Goal: Communication & Community: Answer question/provide support

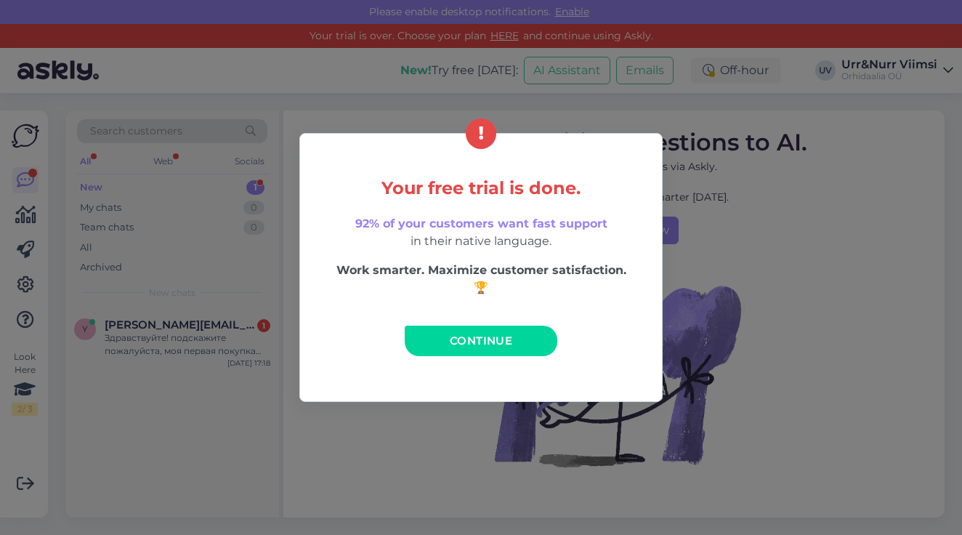
click at [445, 334] on link "Continue" at bounding box center [481, 341] width 153 height 31
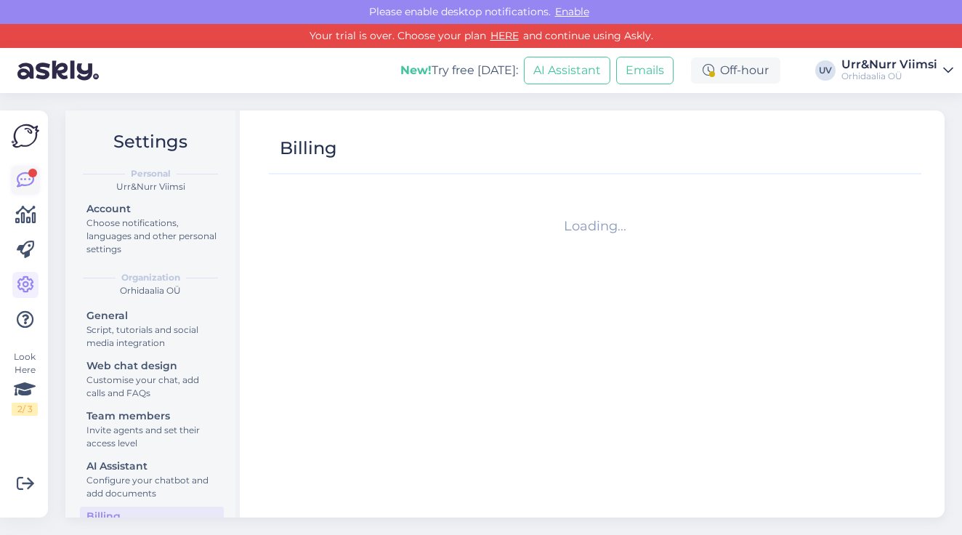
click at [24, 180] on icon at bounding box center [25, 180] width 17 height 17
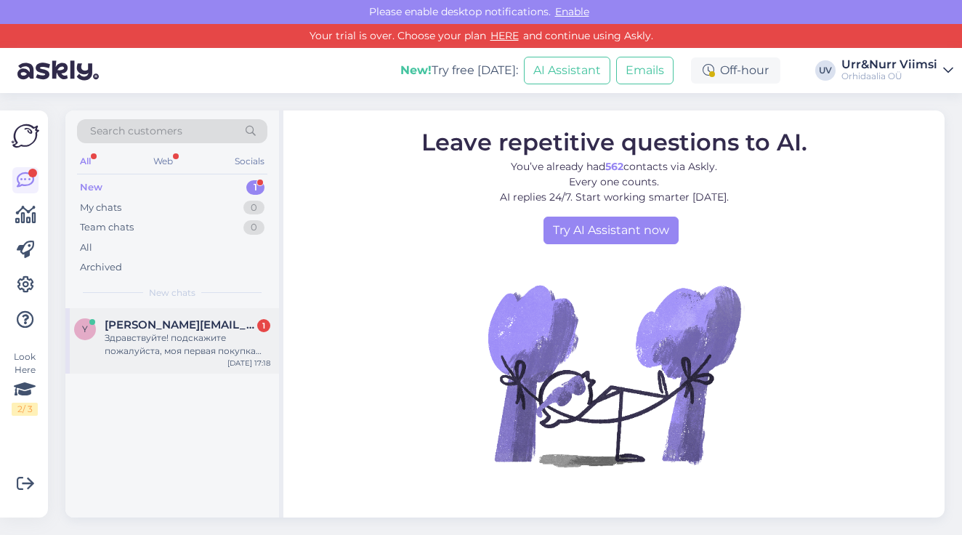
click at [198, 331] on div "Здравствуйте! подскажите пожалуйста, моя первая покупка была в физическом магаз…" at bounding box center [188, 344] width 166 height 26
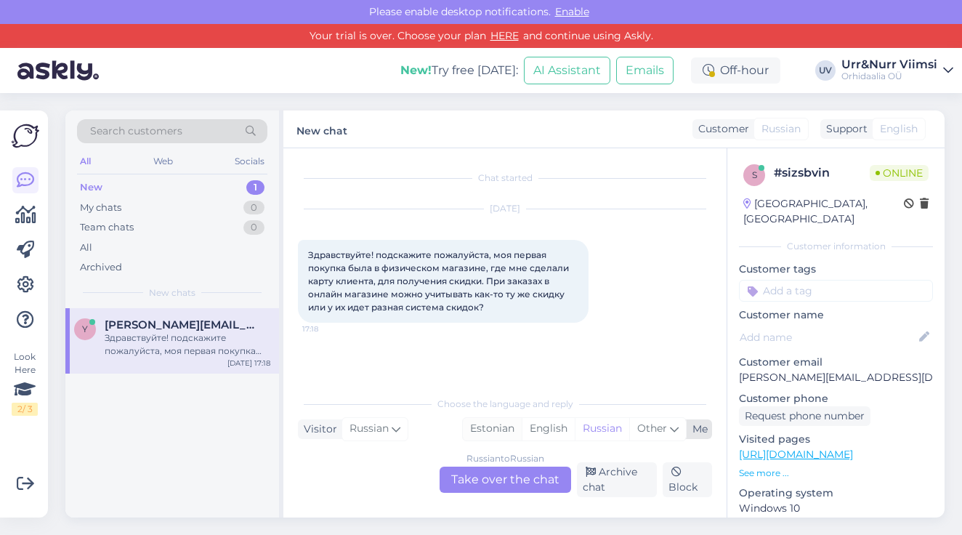
click at [496, 428] on div "Estonian" at bounding box center [492, 429] width 59 height 22
click at [526, 478] on div "Russian to Estonian Take over the chat" at bounding box center [506, 480] width 132 height 26
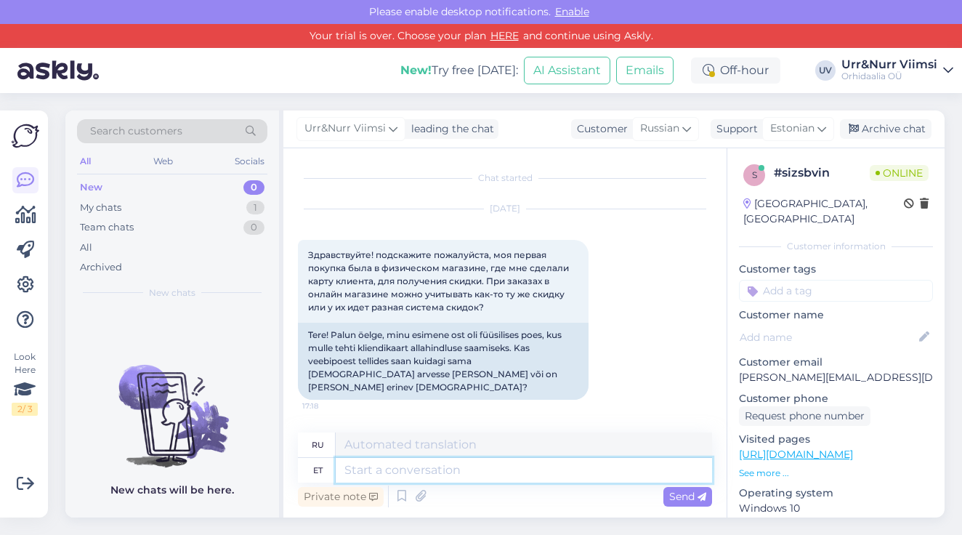
click at [439, 475] on textarea at bounding box center [524, 470] width 377 height 25
type textarea "Tere."
type textarea "Привет."
type textarea "Tere. Kauplustes ke"
type textarea "Привет. В магазинах."
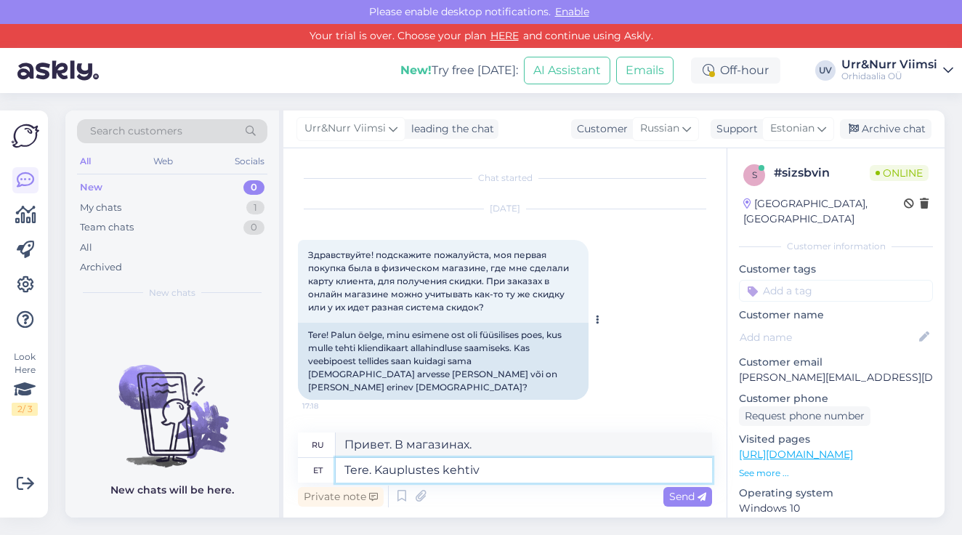
type textarea "Tere. Kauplustes kehtiv"
type textarea "Здравствуйте. Действительно в магазинах."
type textarea "Tere. Kauplustes kehtiv kliendikaart ei"
type textarea "Здравствуйте. Карта лояльности действует в магазинах."
type textarea "Tere. Kauplustes kehtiv kliendikaart ei r"
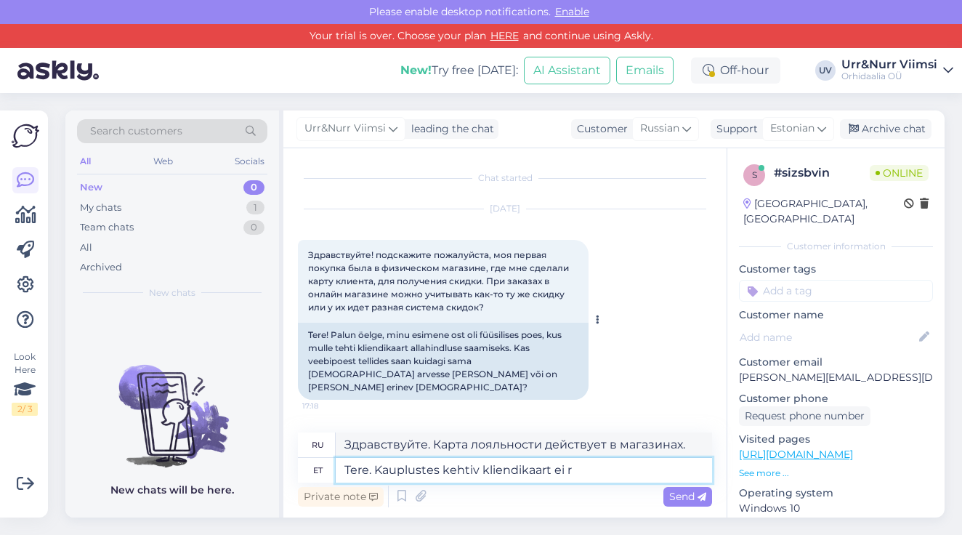
type textarea "Здравствуйте. Карта лояльности не действует в магазинах."
type textarea "Tere. Kauplustes kehtiv kliendikaart ei rakendu e-p"
type textarea "Здравствуйте. Карта лояльности, действующая в магазинах, не действует."
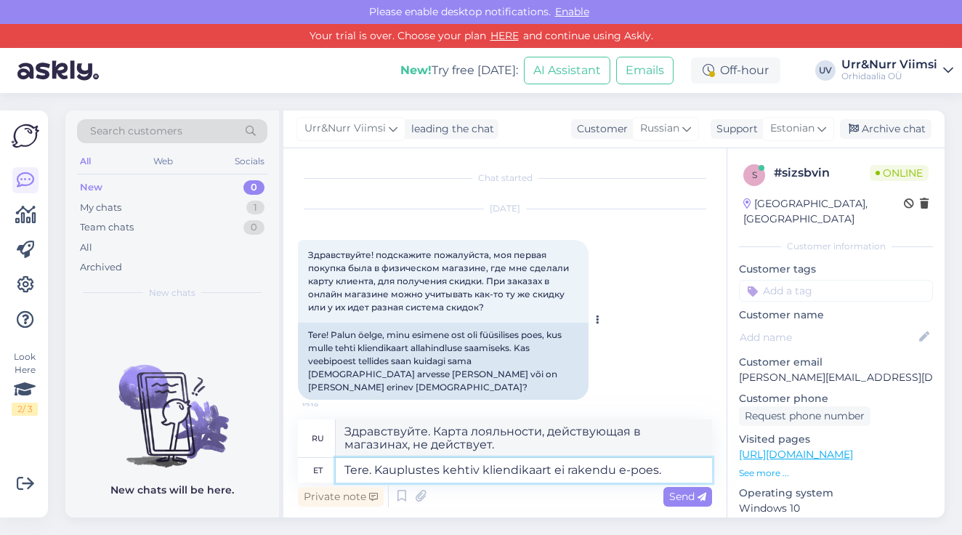
type textarea "Tere. Kauplustes kehtiv kliendikaart ei rakendu e-poes. E"
type textarea "Здравствуйте. Карта лояльности, действующая в магазинах, не действует в интерне…"
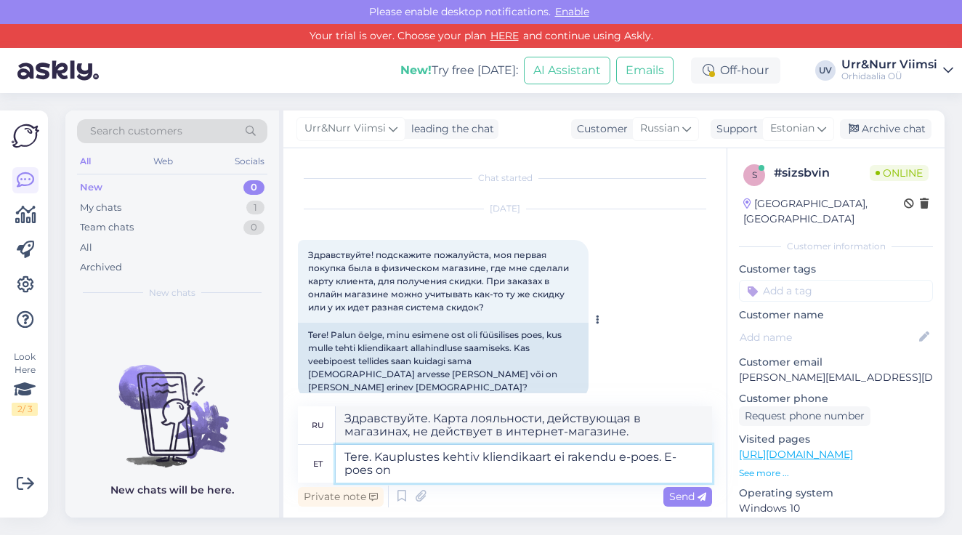
type textarea "Tere. Kauplustes kehtiv kliendikaart ei rakendu e-poes. E-poes on"
type textarea "Здравствуйте. Карта лояльности, действующая в магазинах, не действует в интерне…"
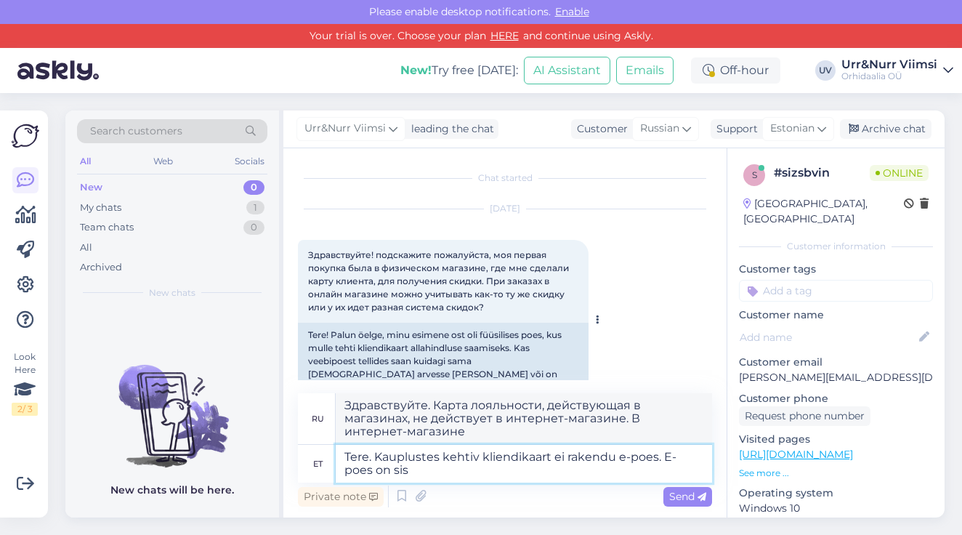
type textarea "Tere. Kauplustes kehtiv kliendikaart ei rakendu e-poes. E-poes on siss"
type textarea "Здравствуйте. Карта клиента, действительная в магазинах, не действует в интерне…"
type textarea "Tere. Kauplustes kehtiv kliendikaart ei rakendu e-poes. E-poes on sisse"
type textarea "Здравствуйте. Карта клиента, действительная в магазине, не действует в интернет…"
type textarea "Tere. Kauplustes kehtiv kliendikaart ei rakendu e-poes. E-poes on k"
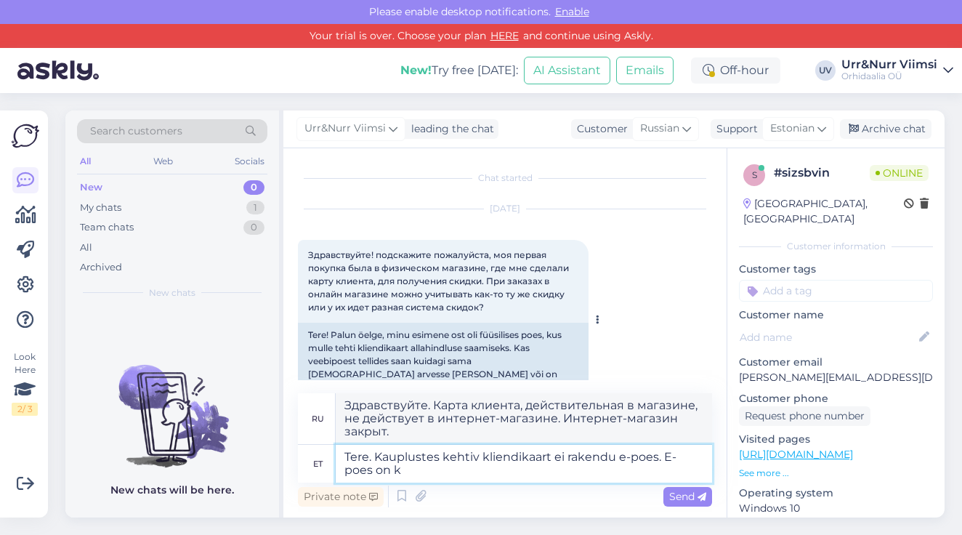
type textarea "Здравствуйте. Карта клиента, действительная в магазинах, не действует в интерне…"
type textarea "Tere. Kauplustes kehtiv kliendikaart ei rakendu e-poes. E-poes on konto li"
type textarea "Здравствуйте. Карта клиента, действительная в магазинах, не действует в интерне…"
type textarea "Tere. Kauplustes kehtiv kliendikaart ei rakendu e-poes. E-poes on konto luues […"
type textarea "Здравствуйте. Карта клиента, действительная в магазинах, не действует в интерне…"
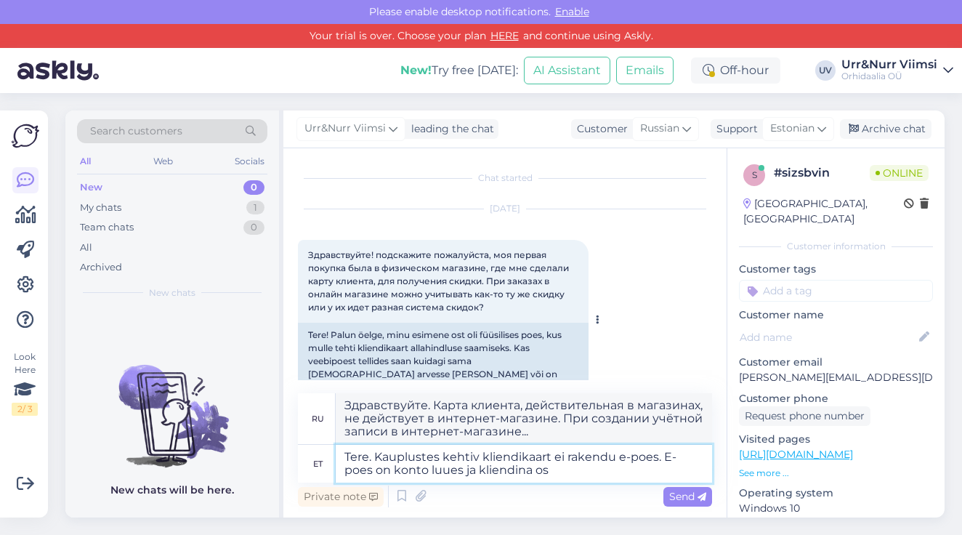
type textarea "Tere. Kauplustes kehtiv kliendikaart ei rakendu e-poes. E-poes on konto luues j…"
type textarea "Здравствуйте. Карта клиента, действительная в магазинах, не действует в интерне…"
type textarea "Tere. Kauplustes kehtiv kliendikaart ei rakendu e-poes. E-poes on konto luues j…"
type textarea "Здравствуйте. Карта клиента, действительная в магазинах, не действует в интерне…"
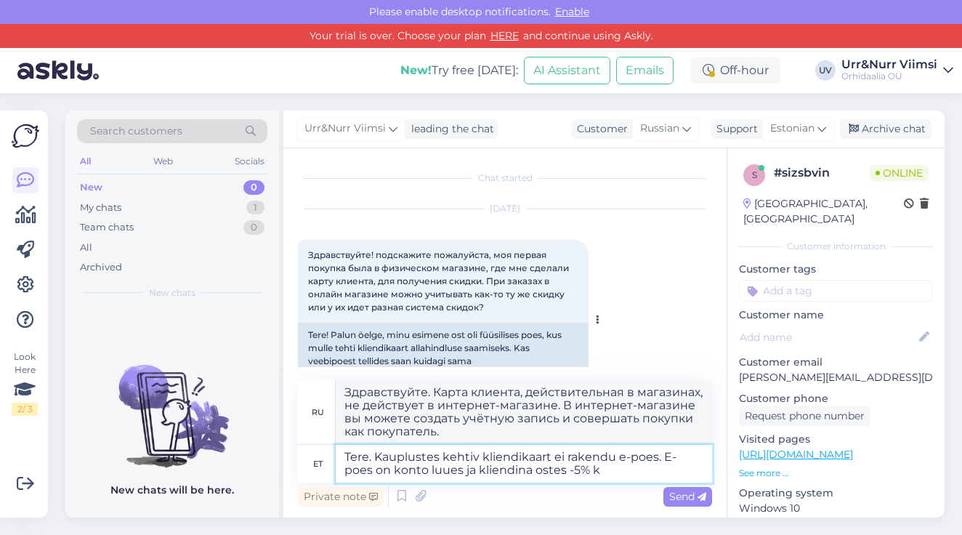
type textarea "Tere. Kauplustes kehtiv kliendikaart ei rakendu e-poes. E-poes on konto luues j…"
type textarea "Здравствуйте. Карта клиента, действующая в магазинах, не действует в интернет-м…"
type textarea "Tere. Kauplustes kehtiv kliendikaart ei rakendu e-poes. E-poes on konto luues j…"
type textarea "Здравствуйте. Карта клиента, действующая в магазинах, не действует в интернет-м…"
type textarea "Tere. Kauplustes kehtiv kliendikaart ei rakendu e-poes. E-poes on konto luues j…"
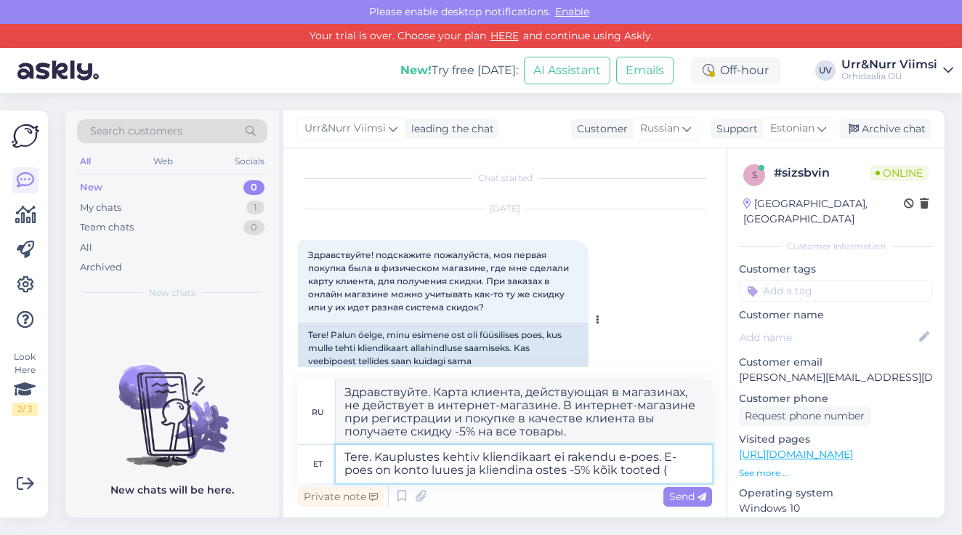
type textarea "Здравствуйте. Карта клиента, действующая в магазинах, не действует в интернет-м…"
type textarea "Tere. Kauplustes kehtiv kliendikaart ei rakendu e-poes. E-poes on konto luues j…"
type textarea "Здравствуйте. Карта клиента, действующая в магазинах, не действует в интернет-м…"
type textarea "Tere. Kauplustes kehtiv kliendikaart ei rakendu e-poes. E-poes on konto luues j…"
type textarea "Здравствуйте. Карта клиента, действующая в магазинах, не действует в интернет-м…"
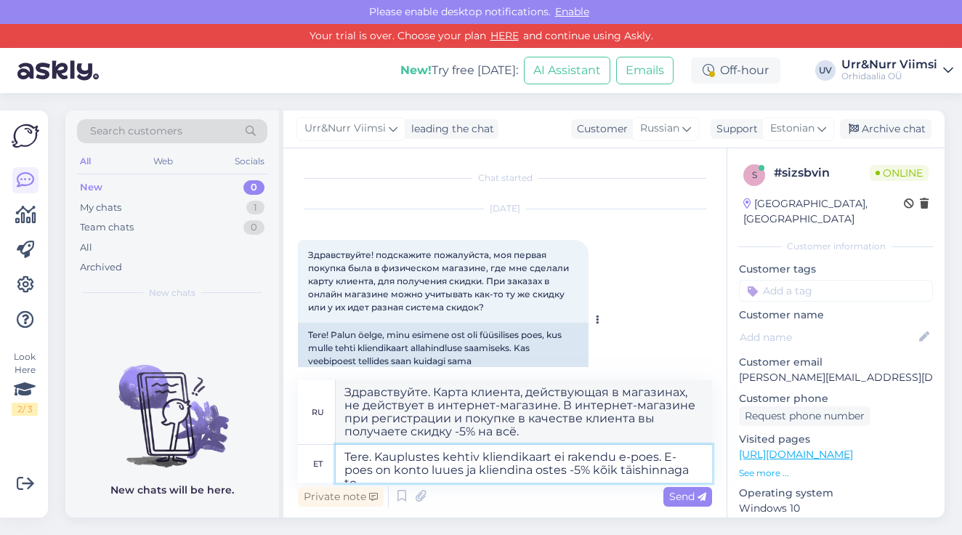
type textarea "Tere. Kauplustes kehtiv kliendikaart ei rakendu e-poes. E-poes on konto luues j…"
type textarea "Здравствуйте. Карта клиента, действующая в магазинах, не действует в интернет-м…"
type textarea "Tere. Kauplustes kehtiv kliendikaart ei rakendu e-poes. E-poes on konto luues j…"
type textarea "Здравствуйте. Карта клиента, действующая в магазинах, не действует в интернет-м…"
type textarea "Tere. Kauplustes kehtiv kliendikaart ei rakendu e-poes. E-poes on konto luues j…"
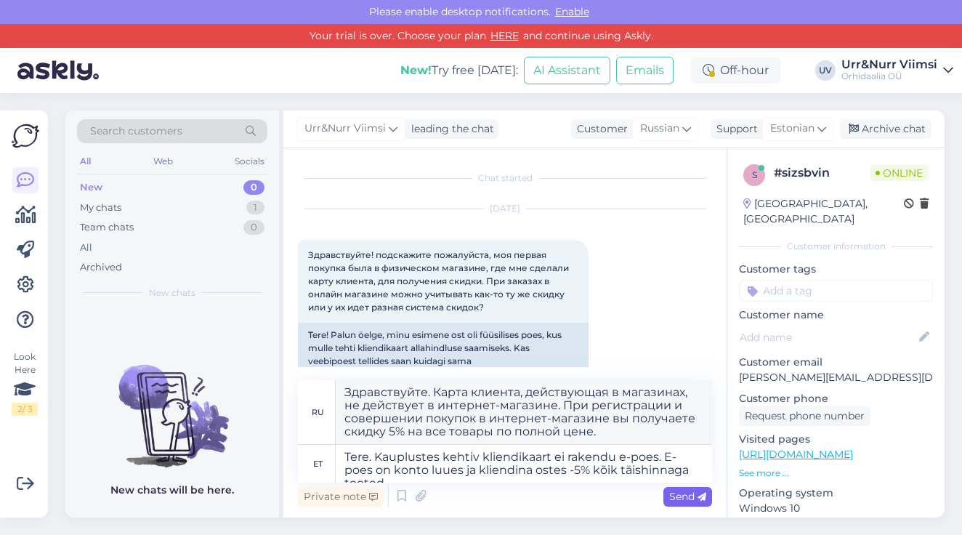
click at [684, 492] on span "Send" at bounding box center [687, 496] width 37 height 13
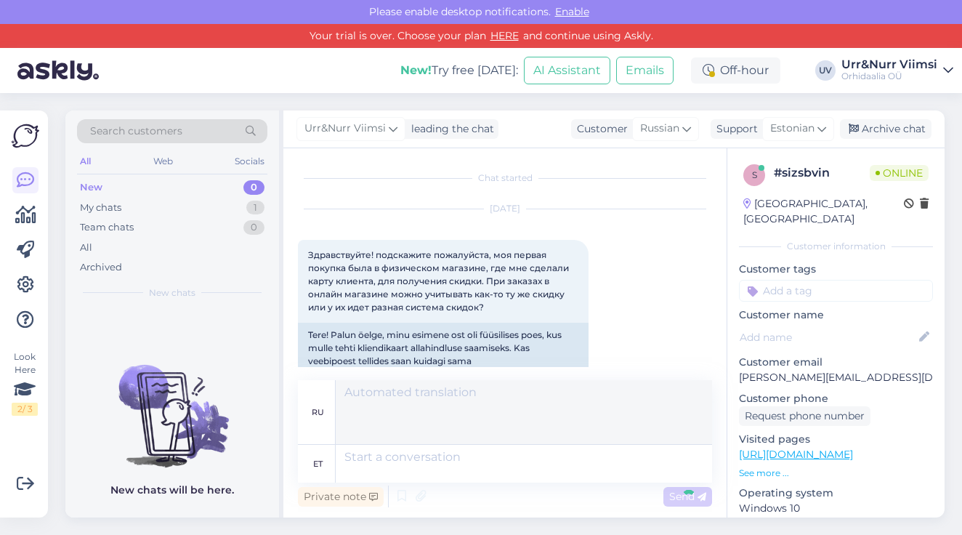
scroll to position [136, 0]
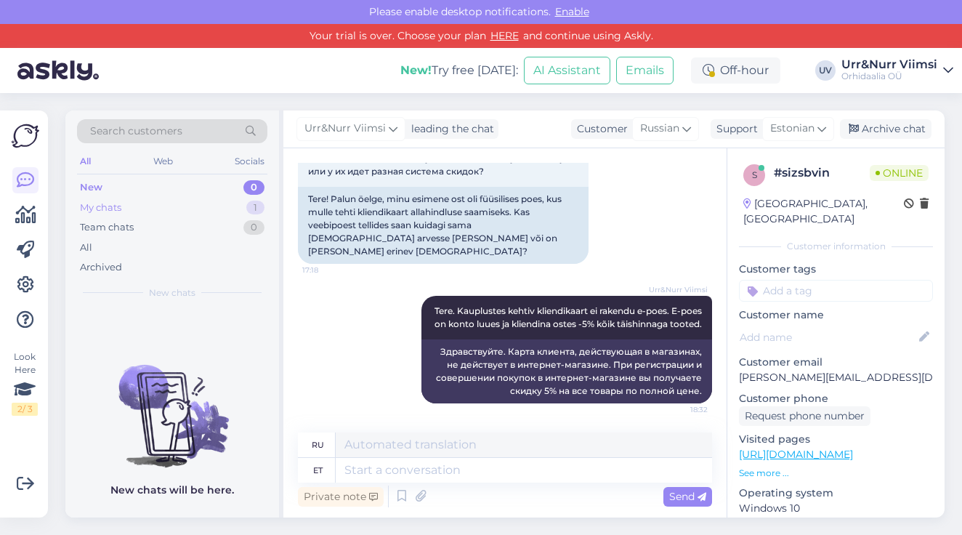
click at [178, 205] on div "My chats 1" at bounding box center [172, 208] width 190 height 20
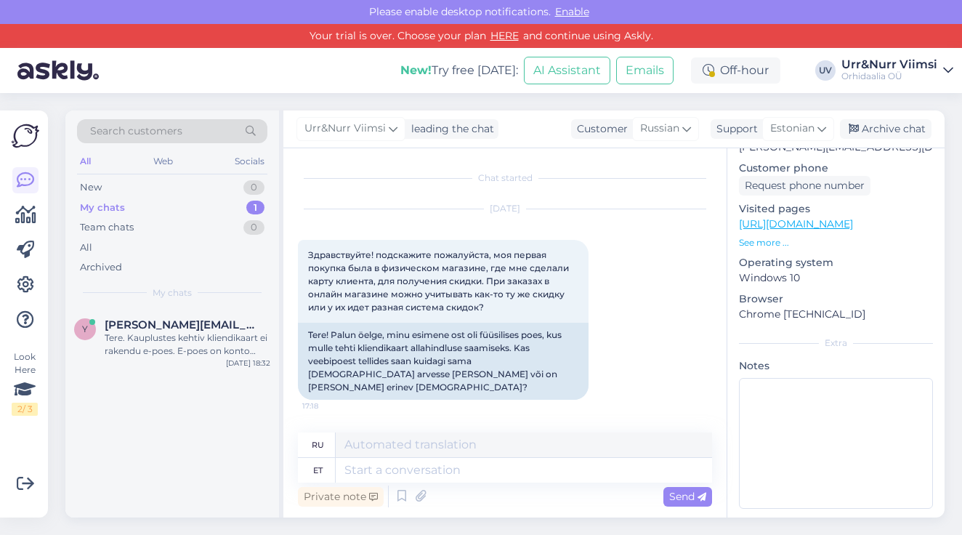
scroll to position [230, 0]
click at [910, 124] on div "Archive chat" at bounding box center [886, 129] width 92 height 20
